Goal: Information Seeking & Learning: Understand process/instructions

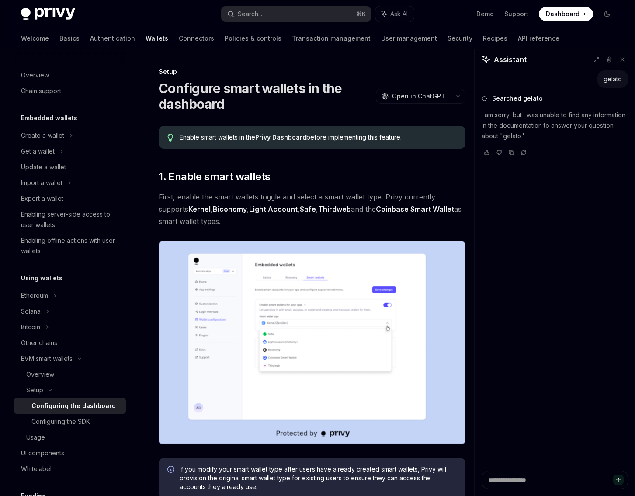
scroll to position [762, 0]
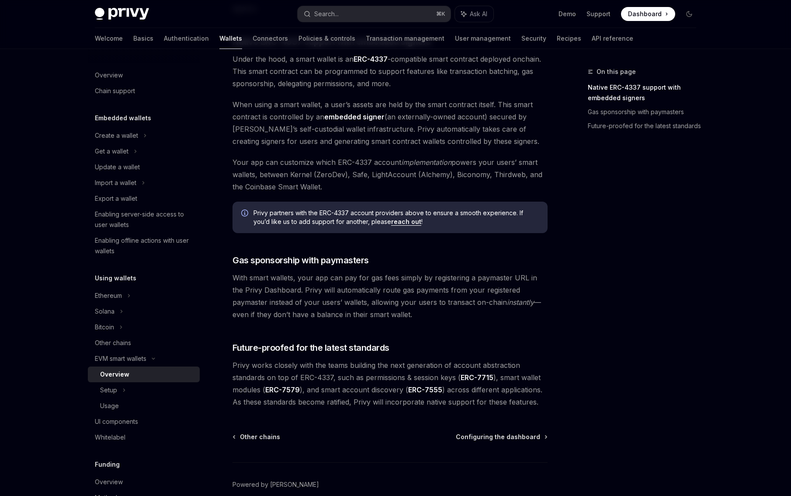
scroll to position [508, 0]
click at [480, 434] on span "Configuring the dashboard" at bounding box center [498, 435] width 84 height 9
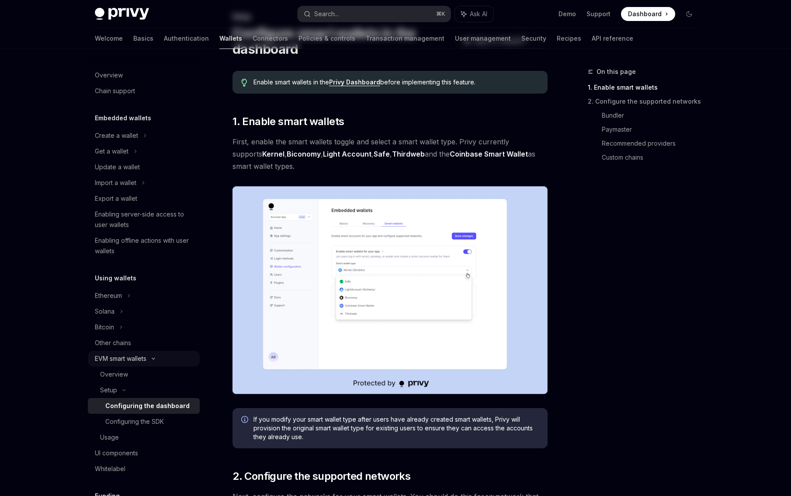
scroll to position [168, 0]
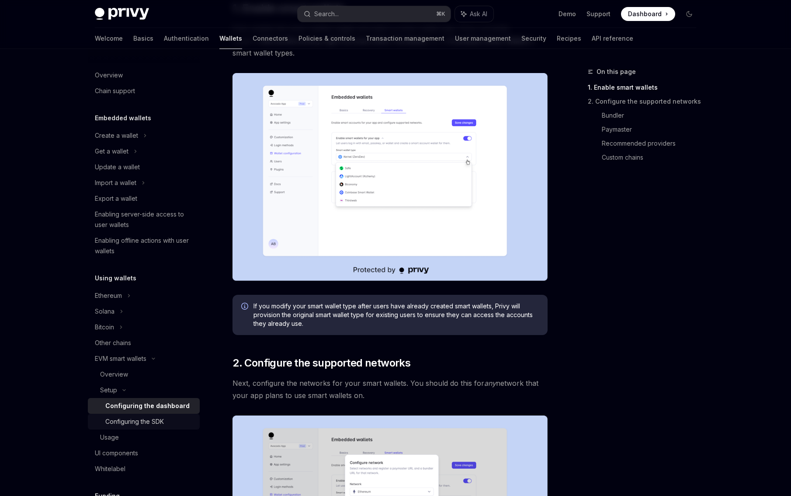
click at [173, 422] on div "Configuring the SDK" at bounding box center [149, 421] width 89 height 10
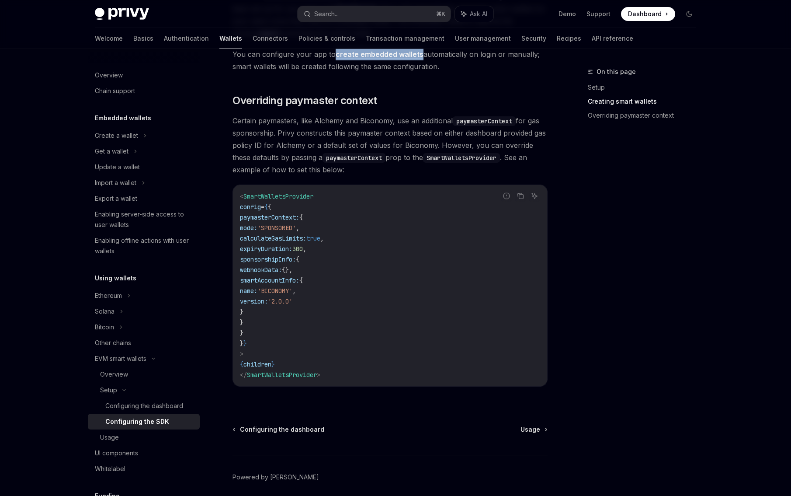
scroll to position [612, 0]
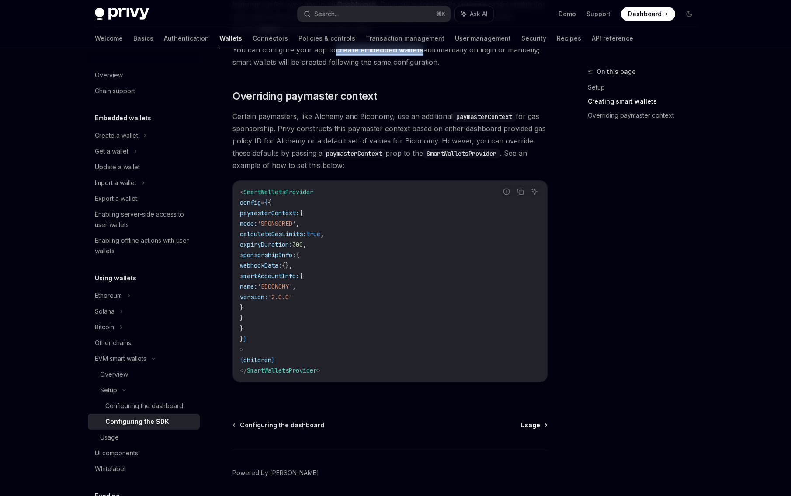
click at [537, 423] on span "Usage" at bounding box center [530, 424] width 20 height 9
type textarea "*"
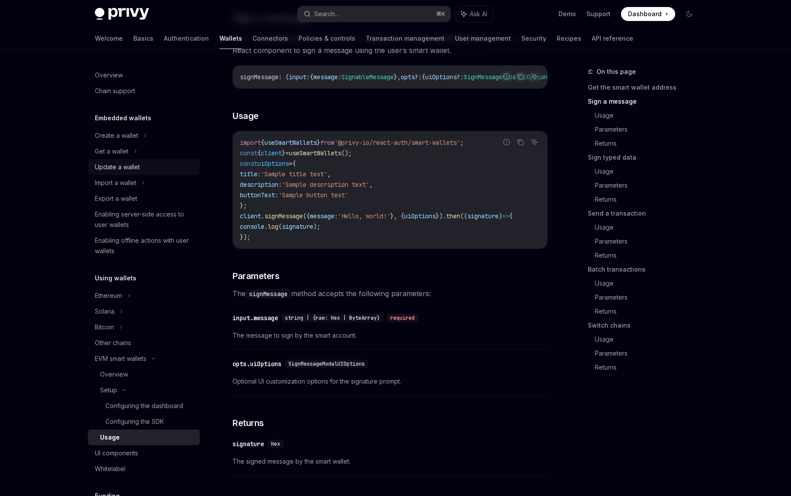
scroll to position [333, 0]
